Goal: Task Accomplishment & Management: Manage account settings

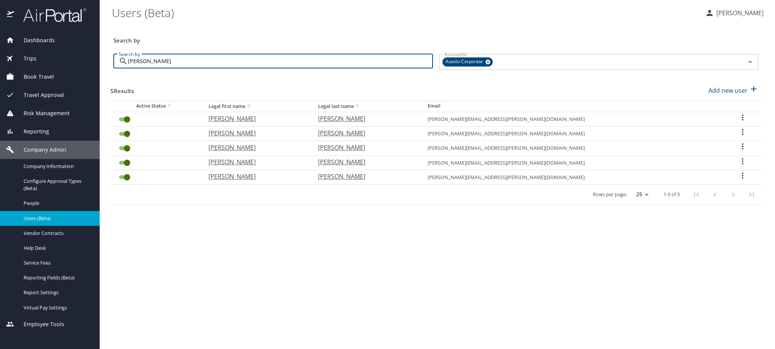
type input "[PERSON_NAME]"
click at [738, 122] on icon "User Search Table" at bounding box center [742, 117] width 9 height 9
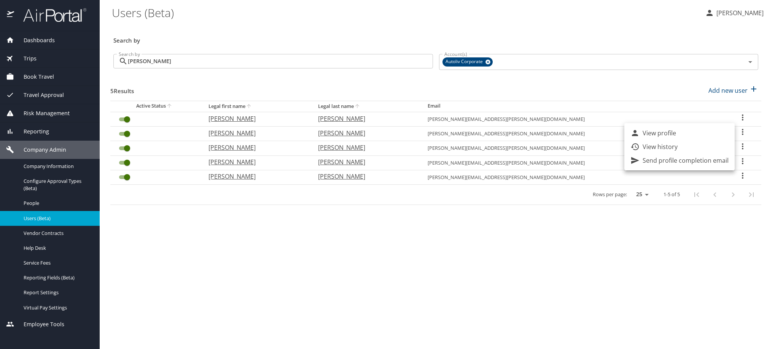
click at [722, 133] on li "View profile" at bounding box center [679, 133] width 110 height 14
select select "US"
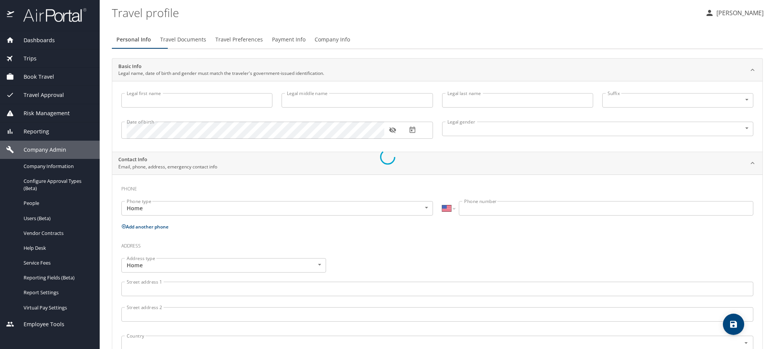
type input "[PERSON_NAME]"
type input "[DEMOGRAPHIC_DATA]"
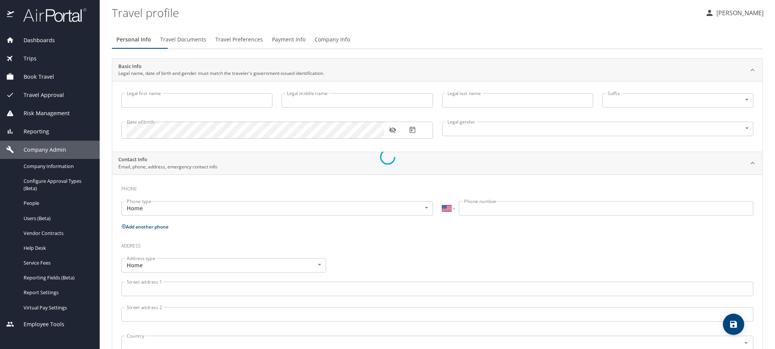
type input "[PERSON_NAME]"
type input "[PHONE_NUMBER]"
select select "MX"
select select "US"
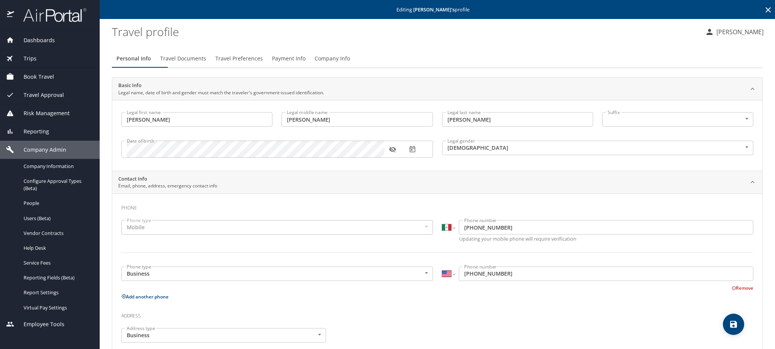
click at [263, 64] on span "Travel Preferences" at bounding box center [239, 59] width 48 height 10
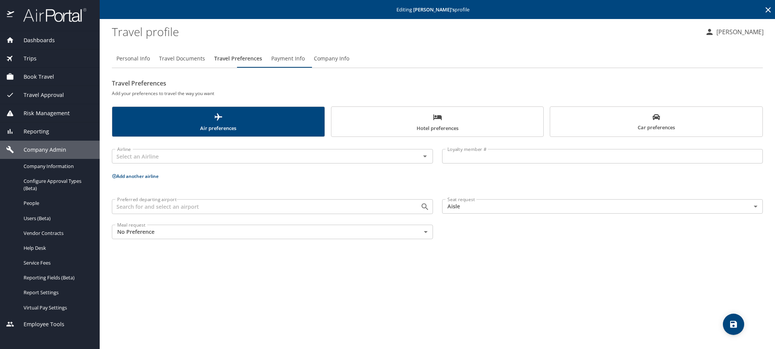
click at [305, 64] on span "Payment Info" at bounding box center [287, 59] width 33 height 10
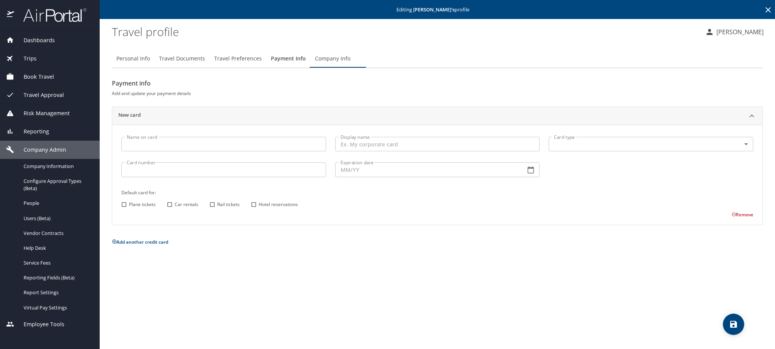
click at [769, 13] on icon at bounding box center [767, 9] width 9 height 9
